Goal: Information Seeking & Learning: Learn about a topic

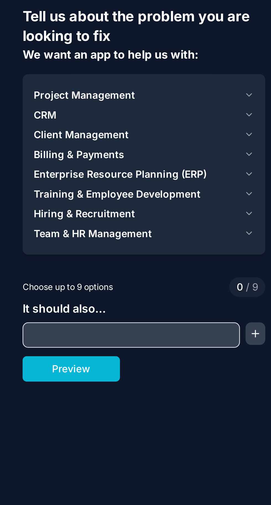
click at [97, 61] on icon "button" at bounding box center [98, 59] width 4 height 4
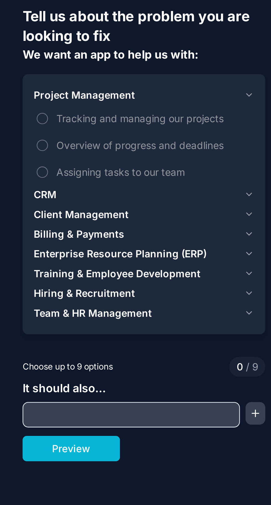
click at [81, 81] on span "Overview of progress and deadlines" at bounding box center [60, 79] width 76 height 6
click at [19, 81] on button "Overview of progress and deadlines" at bounding box center [16, 79] width 4 height 4
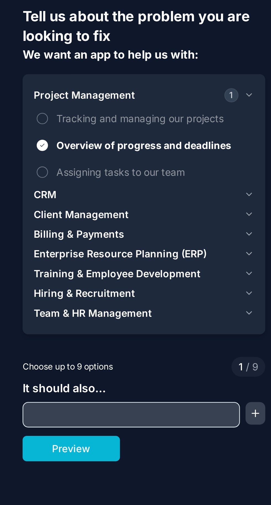
click at [97, 98] on icon "button" at bounding box center [98, 98] width 4 height 4
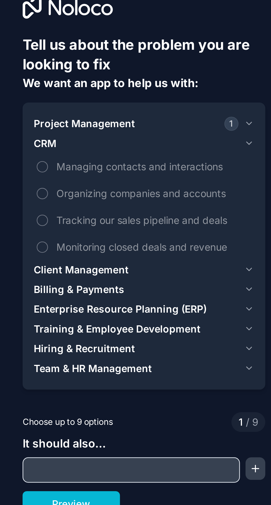
click at [17, 77] on button "Managing contacts and interactions" at bounding box center [16, 76] width 4 height 4
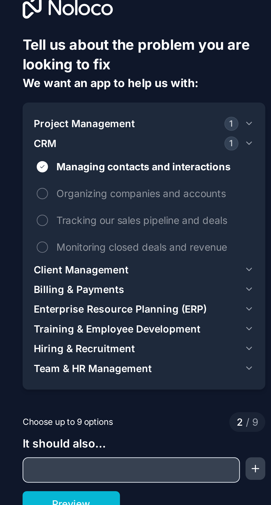
click at [16, 98] on button "Tracking our sales pipeline and deals" at bounding box center [16, 97] width 4 height 4
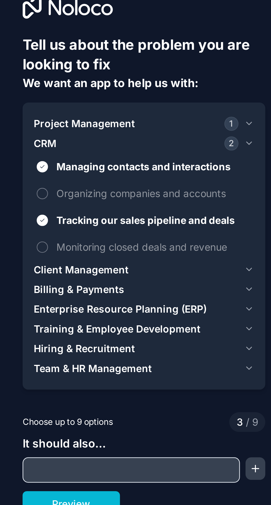
click at [17, 109] on button "Monitoring closed deals and revenue" at bounding box center [16, 107] width 4 height 4
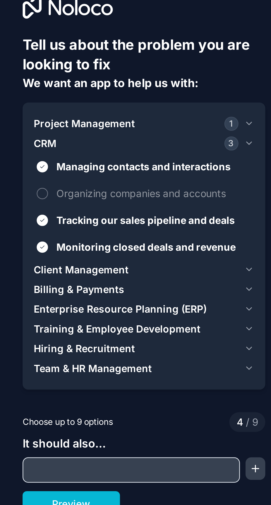
click at [97, 116] on icon "button" at bounding box center [98, 116] width 2 height 1
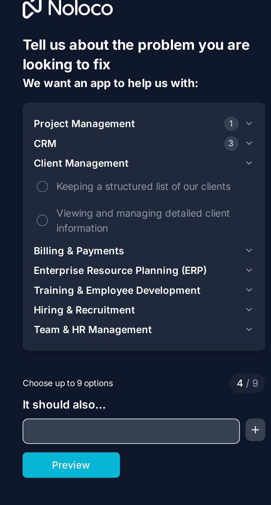
click at [17, 98] on button "Viewing and managing detailed client information" at bounding box center [16, 97] width 4 height 4
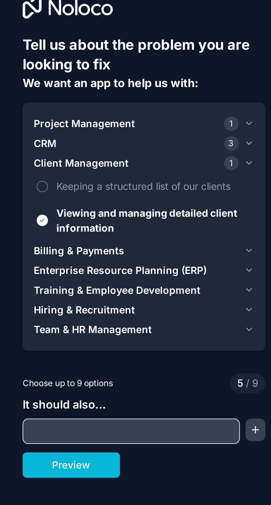
click at [98, 109] on icon "button" at bounding box center [98, 109] width 4 height 4
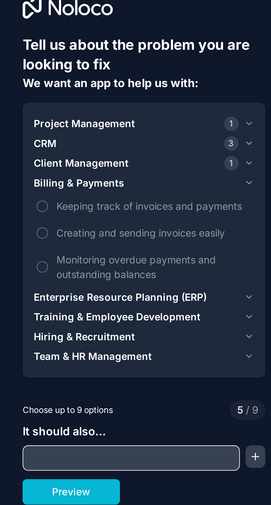
click at [17, 116] on button "Monitoring overdue payments and outstanding balances" at bounding box center [16, 115] width 4 height 4
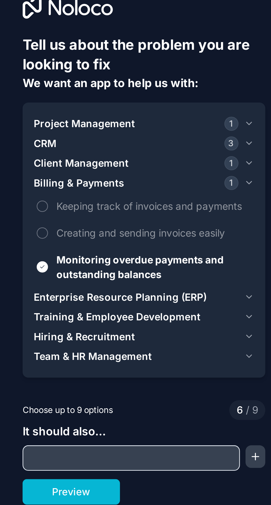
click at [16, 103] on button "Creating and sending invoices easily" at bounding box center [16, 102] width 4 height 4
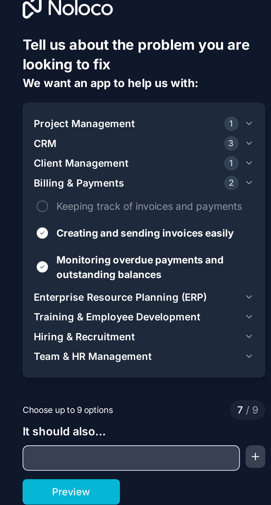
click at [99, 124] on button "Enterprise Resource Planning (ERP)" at bounding box center [56, 127] width 86 height 8
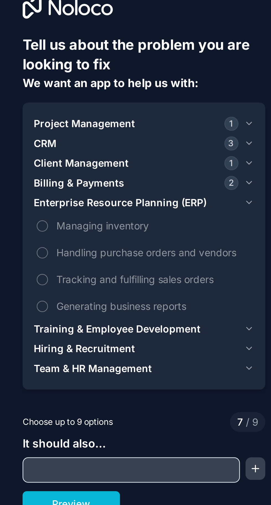
click at [14, 110] on button "Handling purchase orders and vendors" at bounding box center [16, 110] width 4 height 4
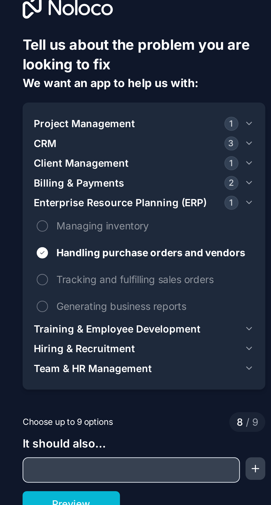
click at [16, 132] on button "Generating business reports" at bounding box center [16, 131] width 4 height 4
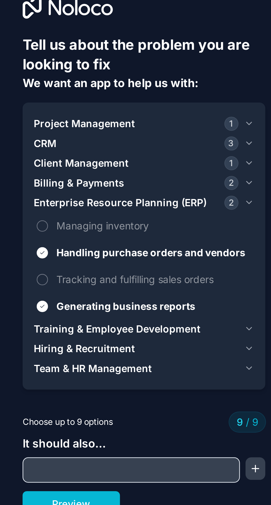
click at [38, 141] on span "Training & Employee Development" at bounding box center [45, 140] width 65 height 6
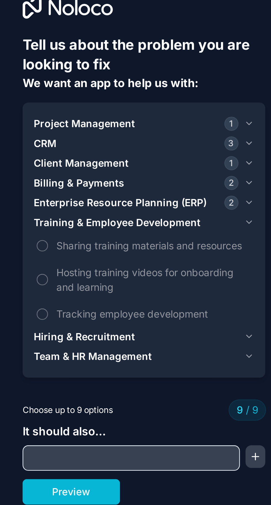
click at [22, 124] on span "Hosting training videos for onboarding and learning" at bounding box center [60, 120] width 76 height 12
click at [34, 141] on span "Hiring & Recruitment" at bounding box center [33, 143] width 40 height 6
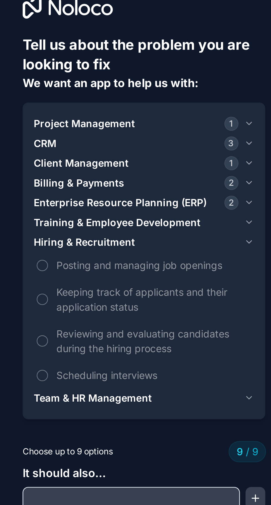
click at [96, 166] on icon "button" at bounding box center [98, 167] width 4 height 4
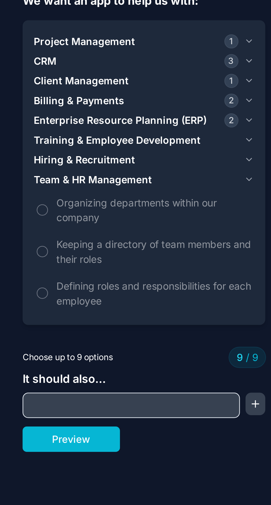
click at [103, 200] on button "button" at bounding box center [100, 201] width 8 height 9
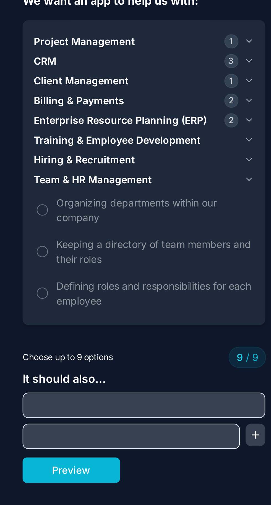
click at [103, 215] on button "button" at bounding box center [100, 213] width 8 height 9
